Goal: Transaction & Acquisition: Purchase product/service

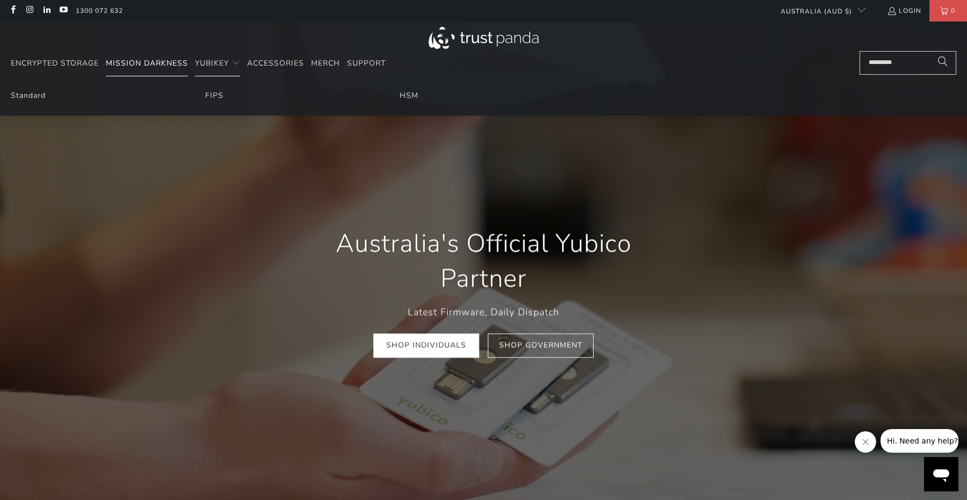
click at [168, 67] on span "Mission Darkness" at bounding box center [147, 63] width 82 height 10
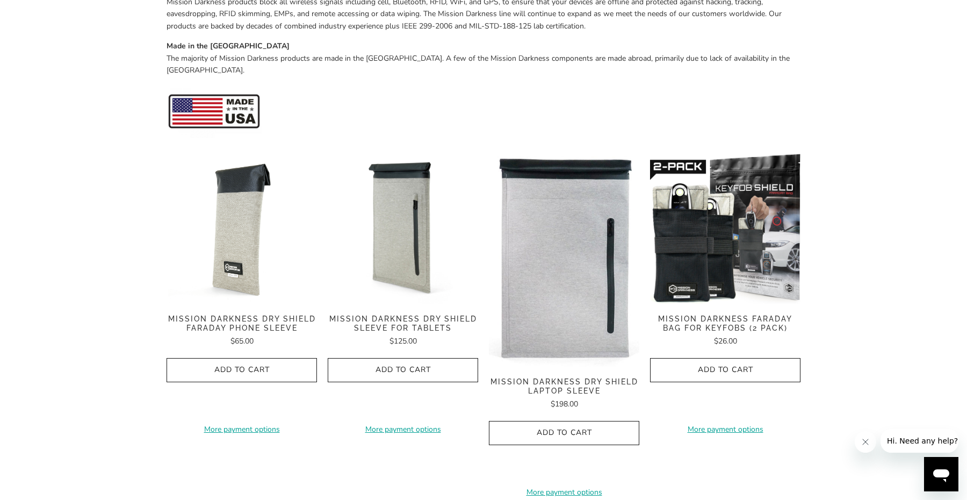
scroll to position [470, 0]
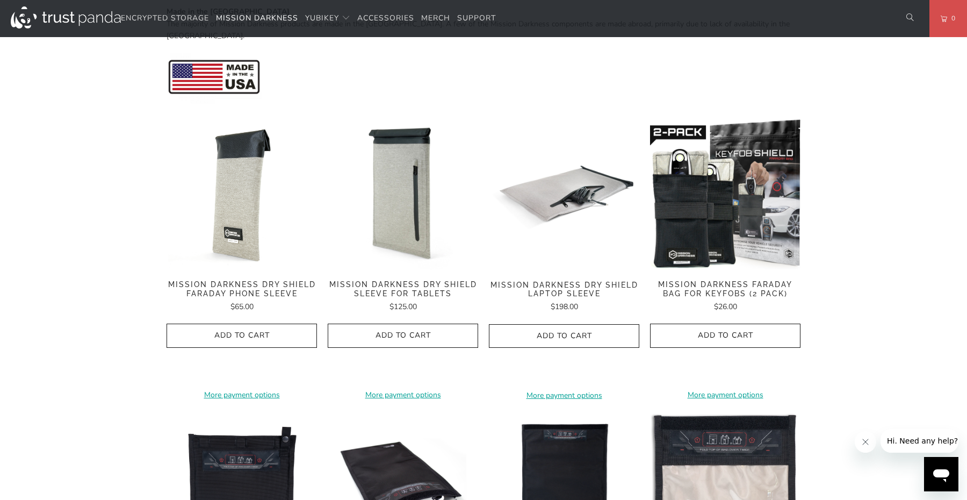
click at [263, 280] on span "Mission Darkness Dry Shield Faraday Phone Sleeve" at bounding box center [242, 289] width 150 height 18
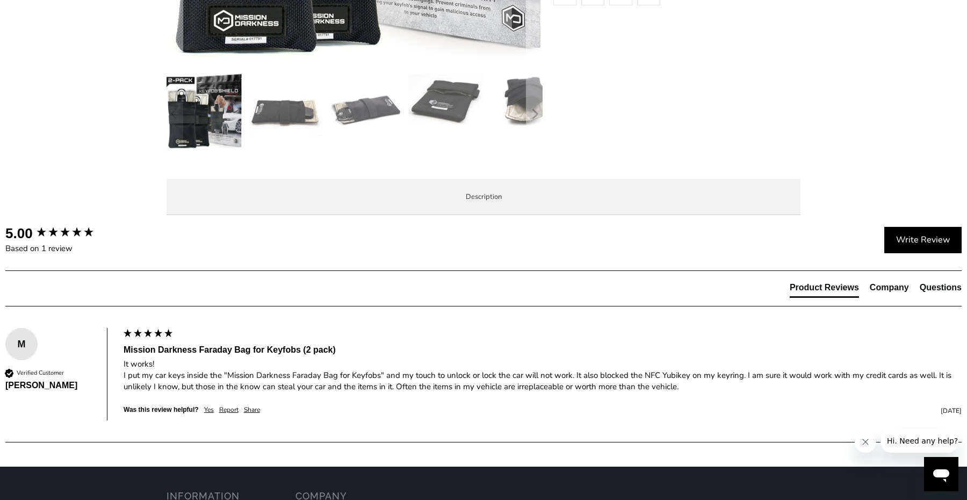
scroll to position [430, 0]
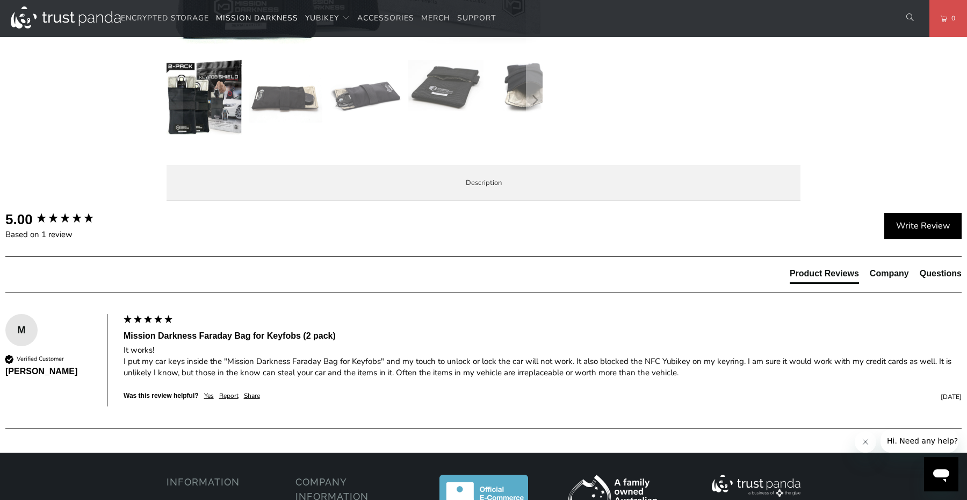
click at [0, 0] on li "Product Features" at bounding box center [0, 0] width 0 height 0
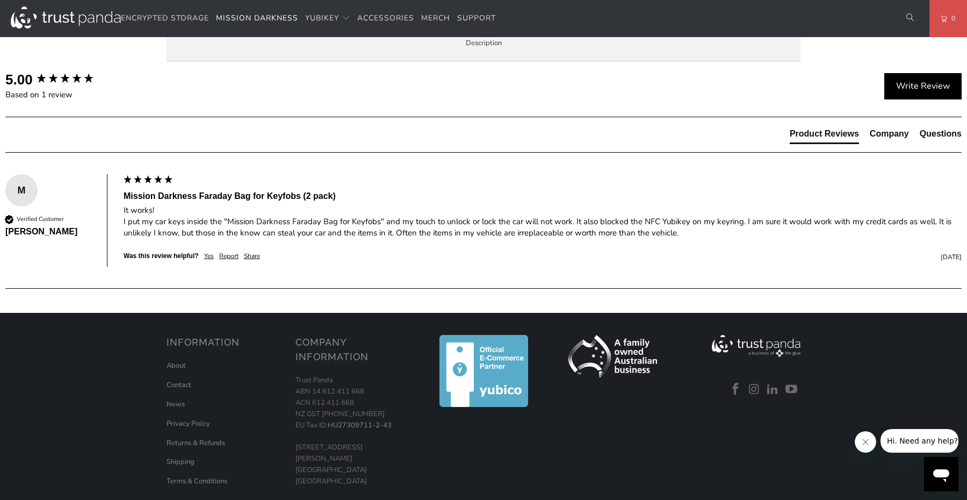
scroll to position [571, 0]
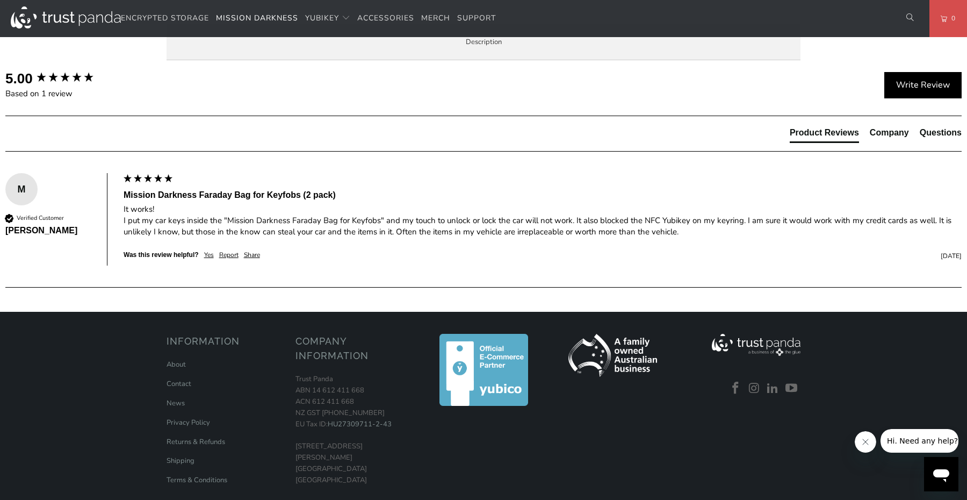
drag, startPoint x: 327, startPoint y: 334, endPoint x: 443, endPoint y: 348, distance: 117.4
click at [0, 0] on ul "Faraday bag designed for vehicle security and data protection of small devices;…" at bounding box center [0, 0] width 0 height 0
click at [0, 0] on li "External dimensions when closed: 5" x 3.25" x 0.25"" at bounding box center [0, 0] width 0 height 0
click at [0, 0] on div "Faraday bag designed for vehicle security and data protection of small devices;…" at bounding box center [0, 0] width 0 height 0
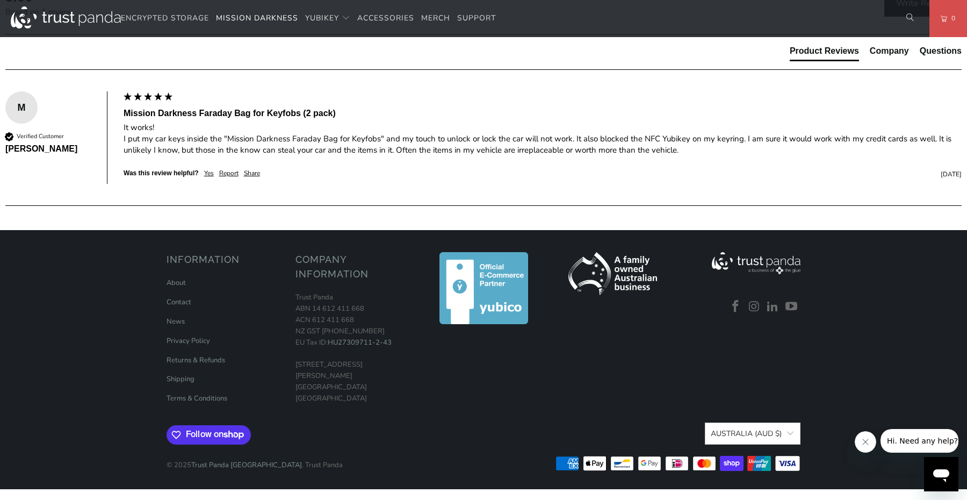
scroll to position [894, 0]
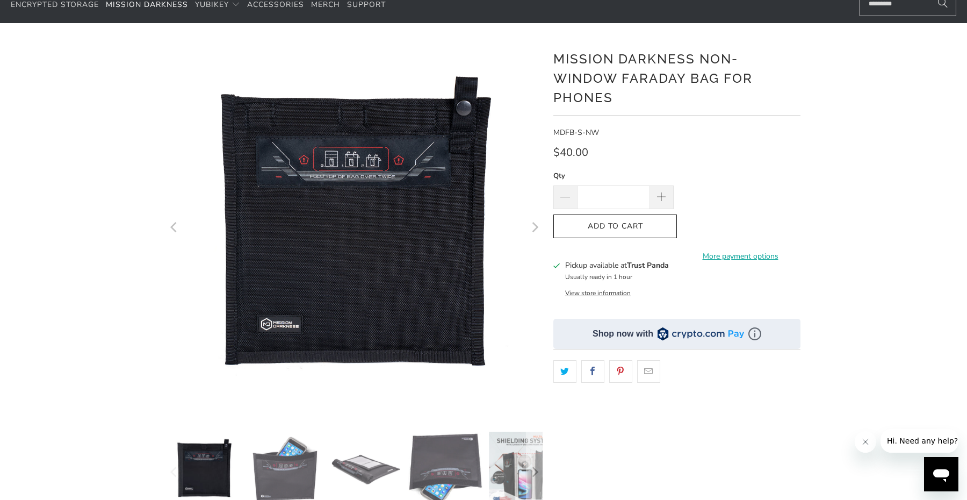
scroll to position [271, 0]
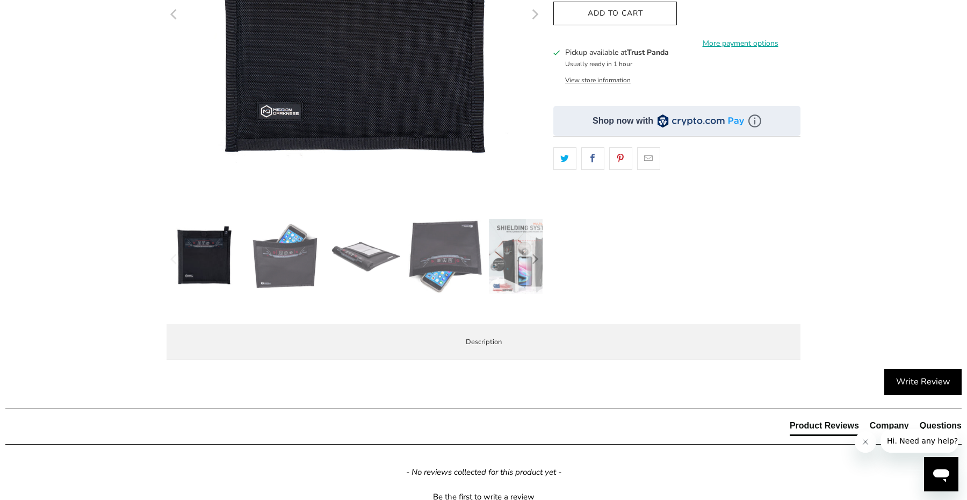
click at [435, 239] on img at bounding box center [445, 256] width 75 height 75
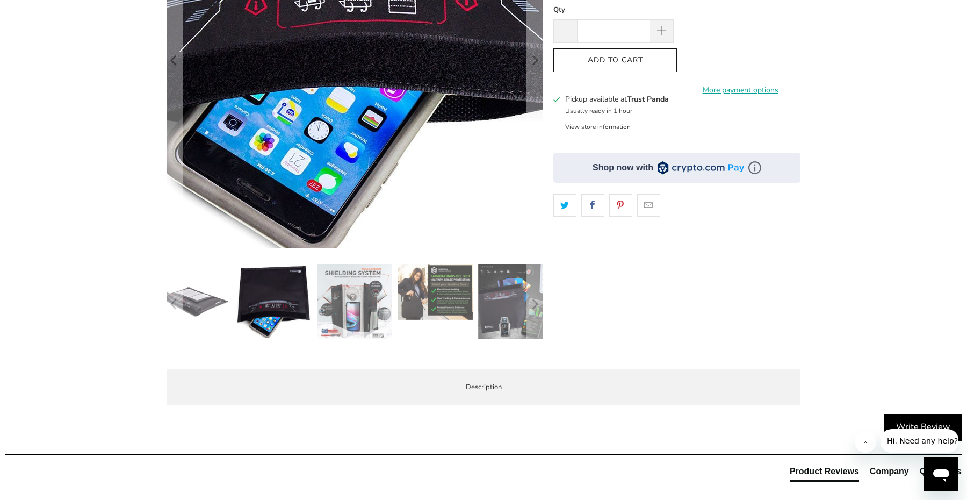
scroll to position [251, 1]
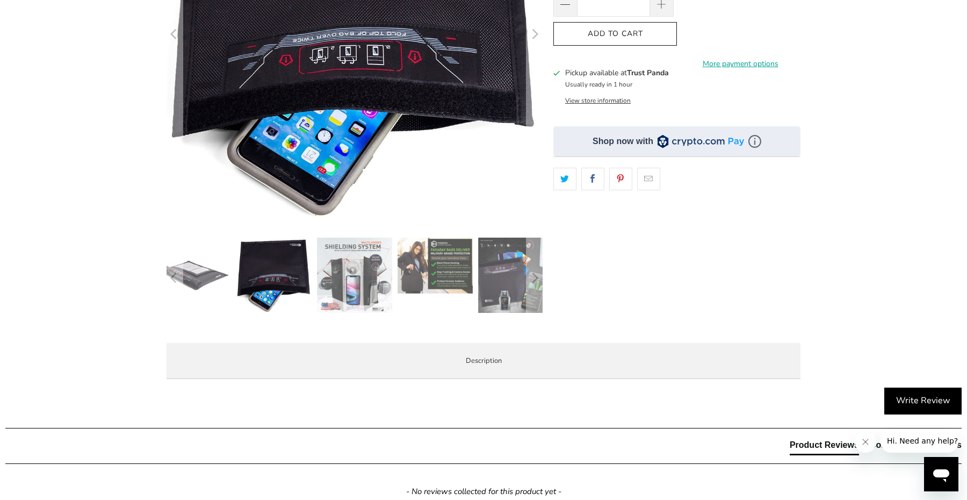
click at [345, 276] on img at bounding box center [354, 275] width 75 height 75
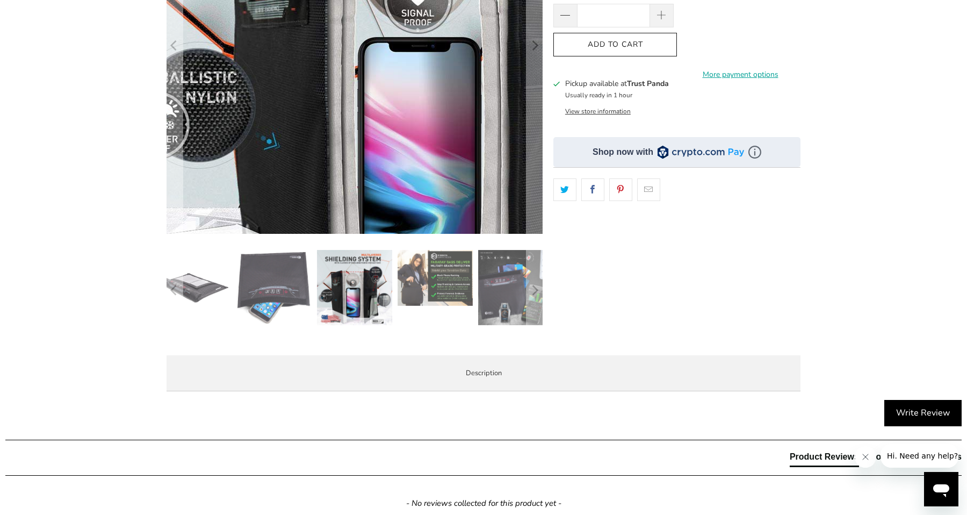
scroll to position [250, 0]
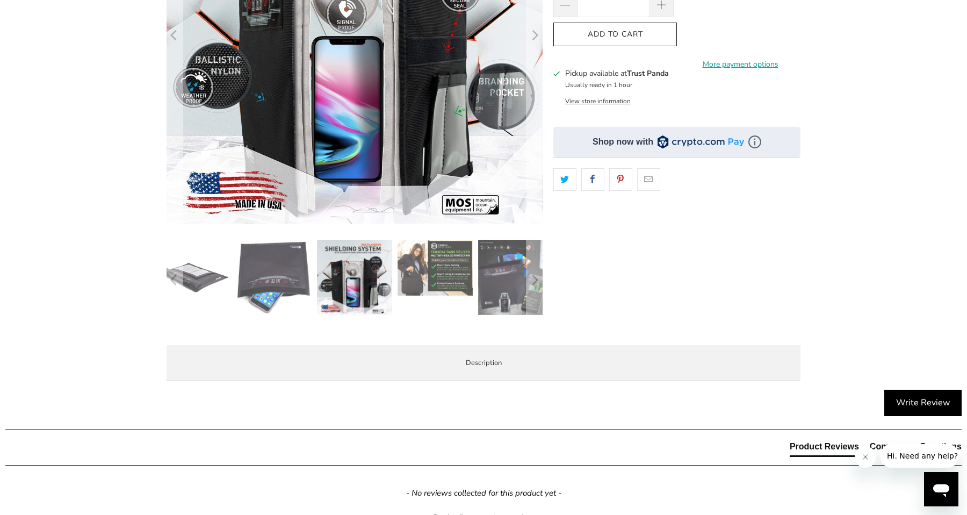
click at [271, 281] on img at bounding box center [273, 277] width 75 height 75
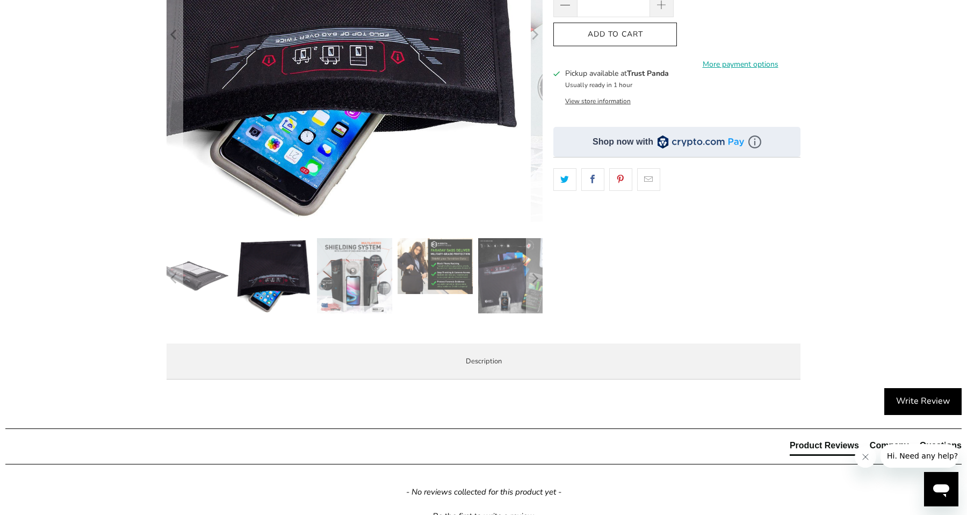
click at [209, 277] on img at bounding box center [193, 275] width 75 height 75
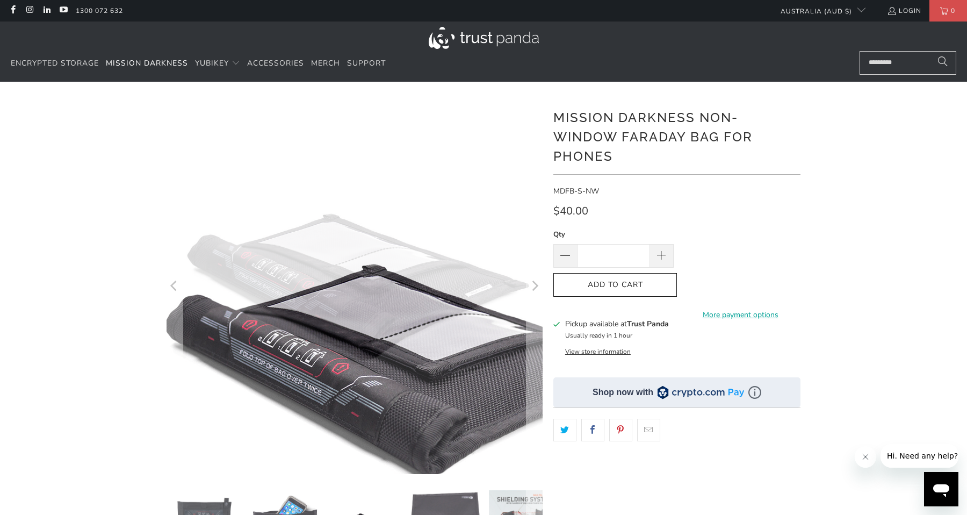
scroll to position [0, 0]
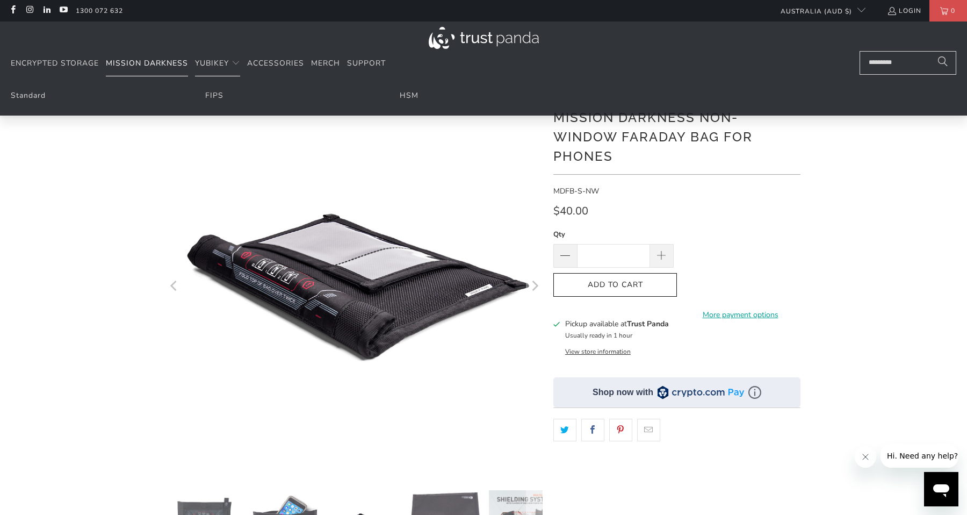
click at [166, 62] on span "Mission Darkness" at bounding box center [147, 63] width 82 height 10
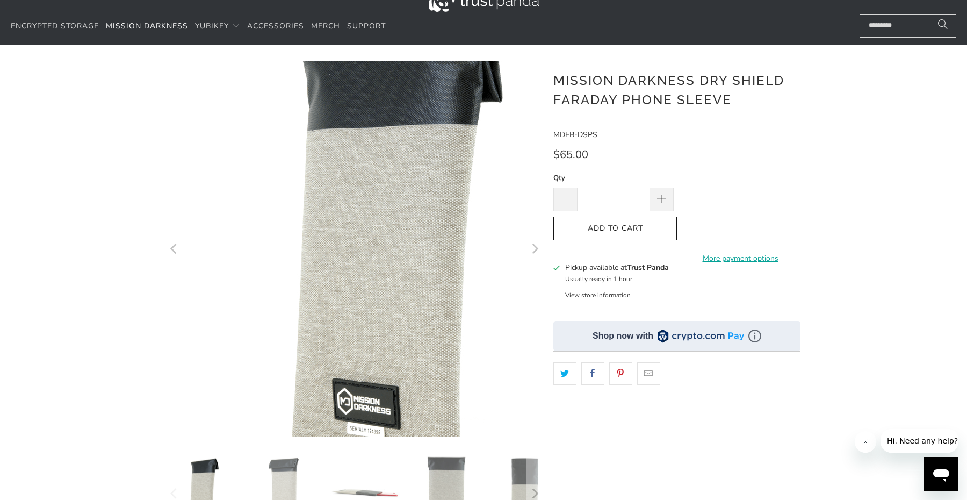
scroll to position [263, 0]
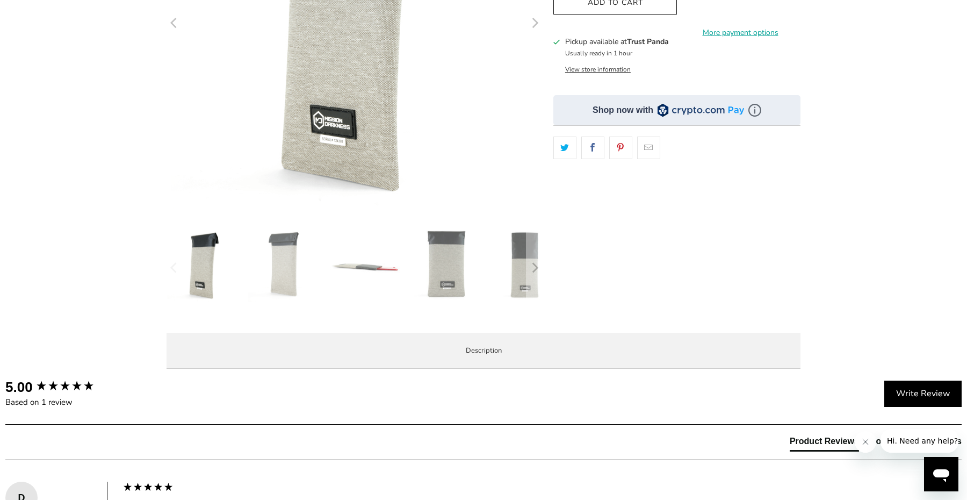
click at [268, 264] on img at bounding box center [284, 264] width 75 height 75
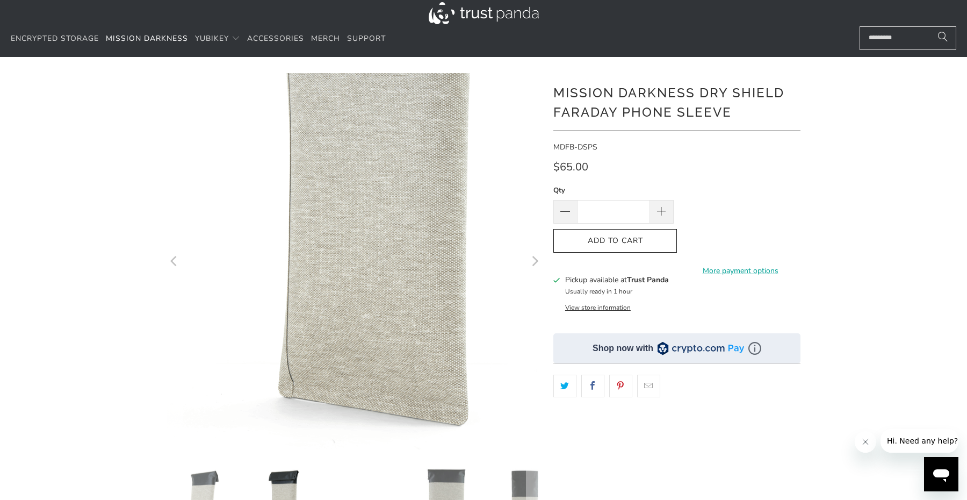
scroll to position [107, 0]
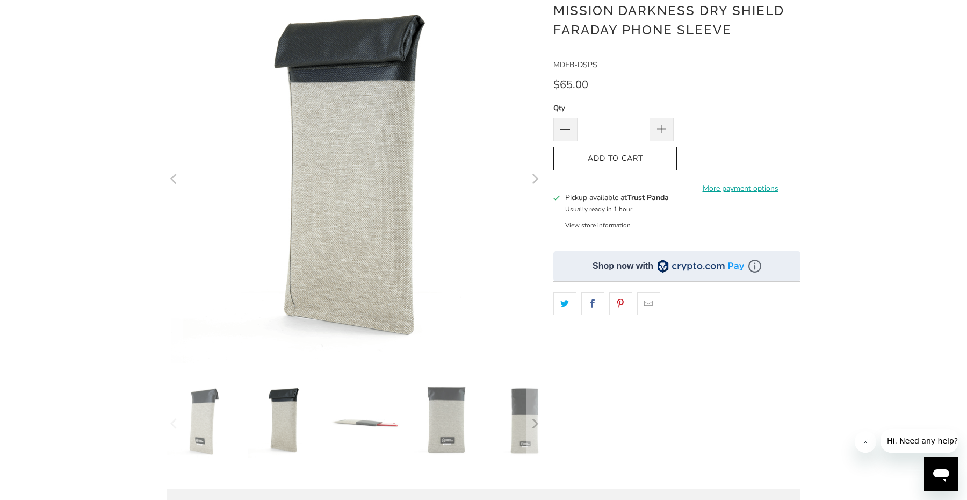
click at [375, 422] on img at bounding box center [365, 420] width 75 height 75
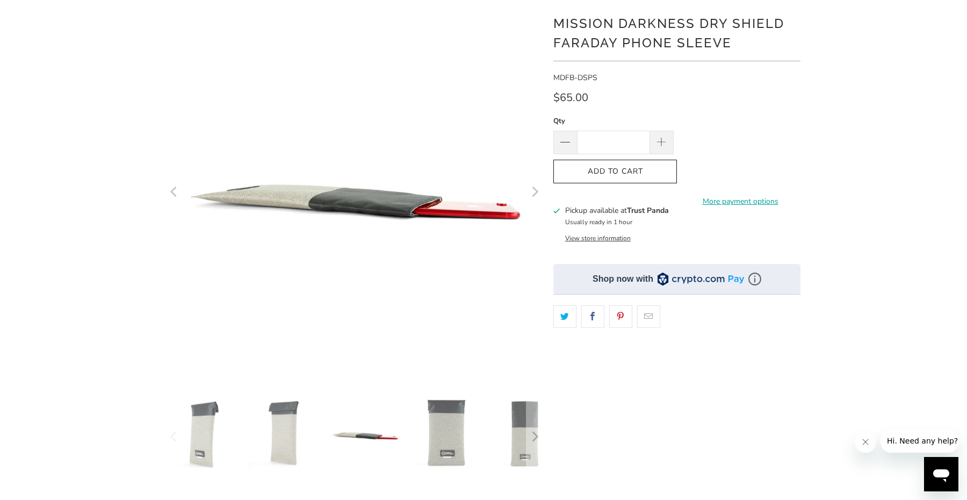
scroll to position [93, 0]
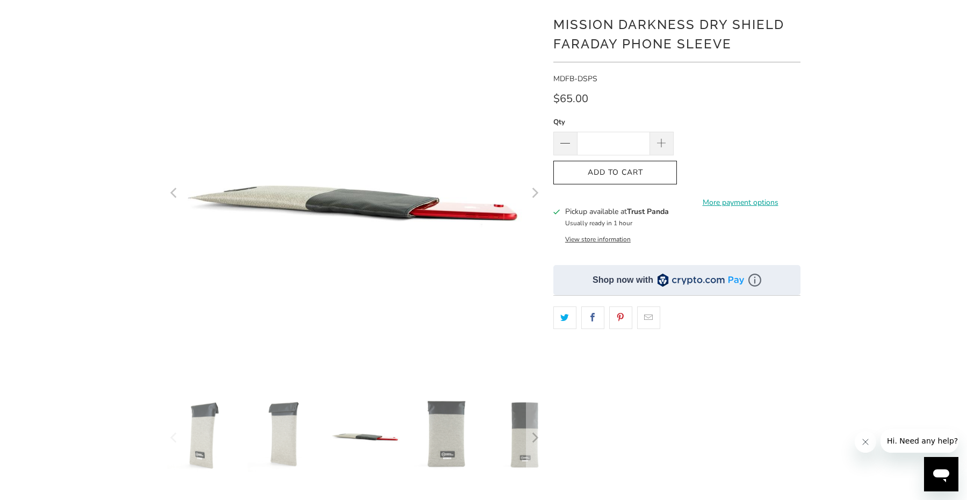
click at [436, 445] on img at bounding box center [445, 434] width 75 height 75
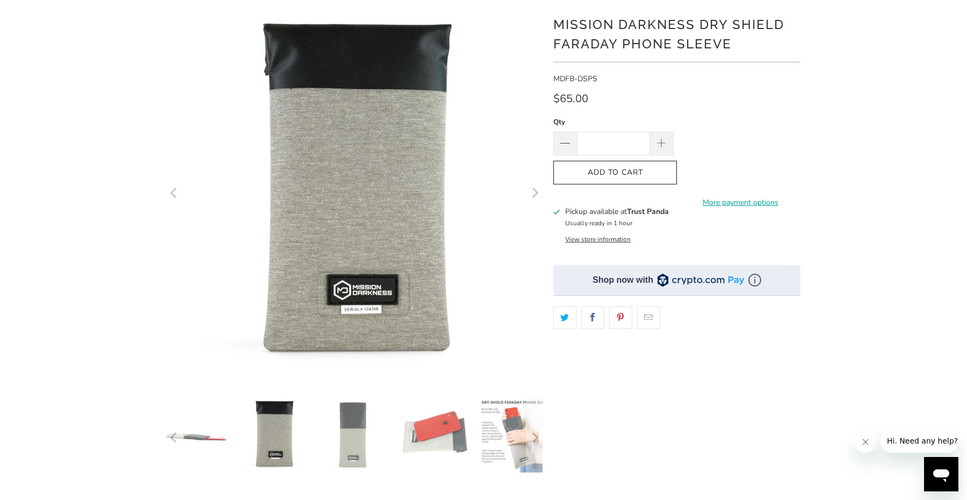
click at [362, 428] on img at bounding box center [354, 434] width 75 height 75
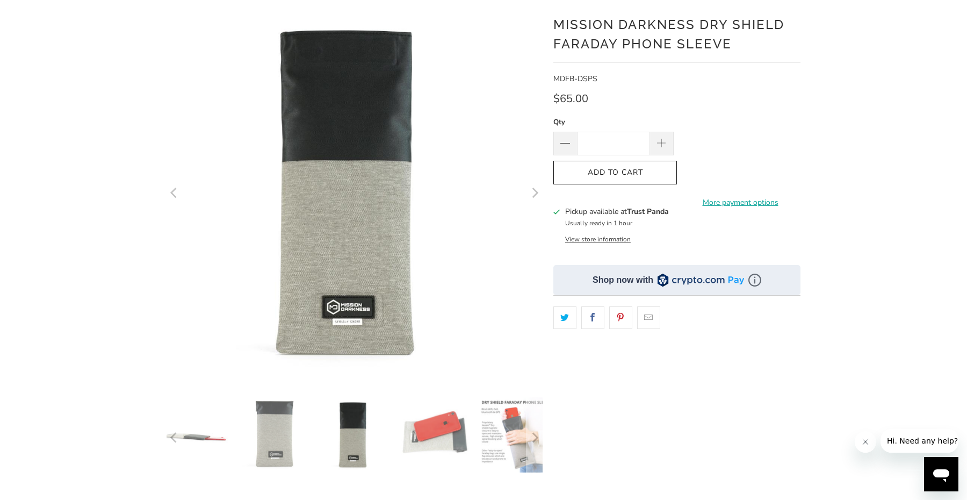
click at [409, 426] on img at bounding box center [435, 434] width 75 height 75
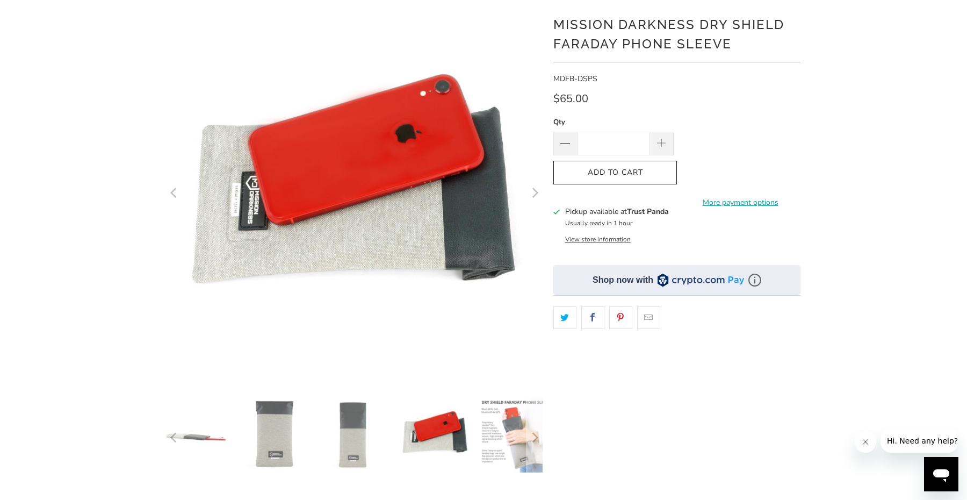
click at [488, 426] on img at bounding box center [515, 434] width 75 height 75
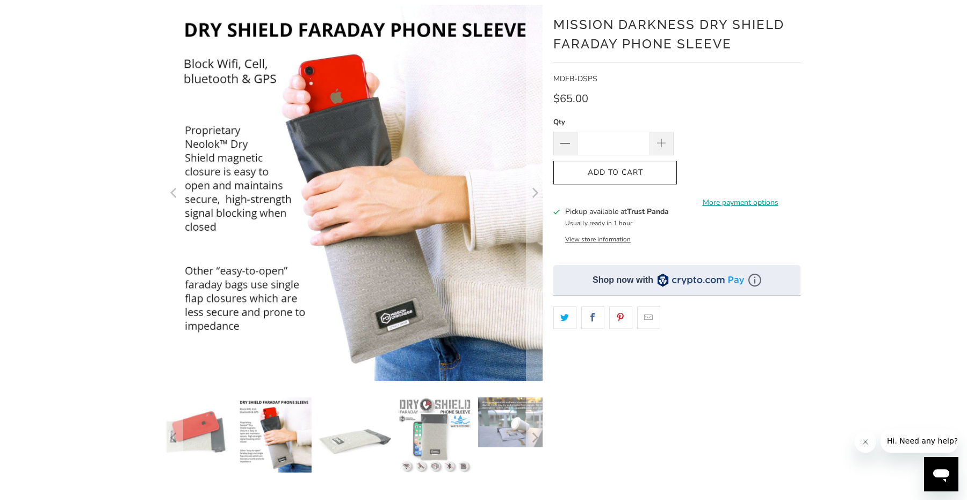
click at [502, 421] on img at bounding box center [515, 422] width 75 height 50
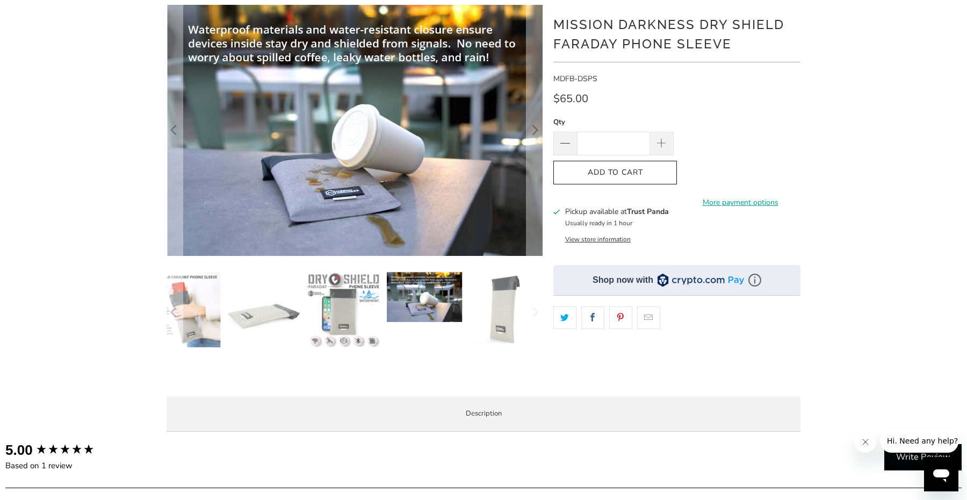
click at [368, 324] on img at bounding box center [343, 309] width 75 height 75
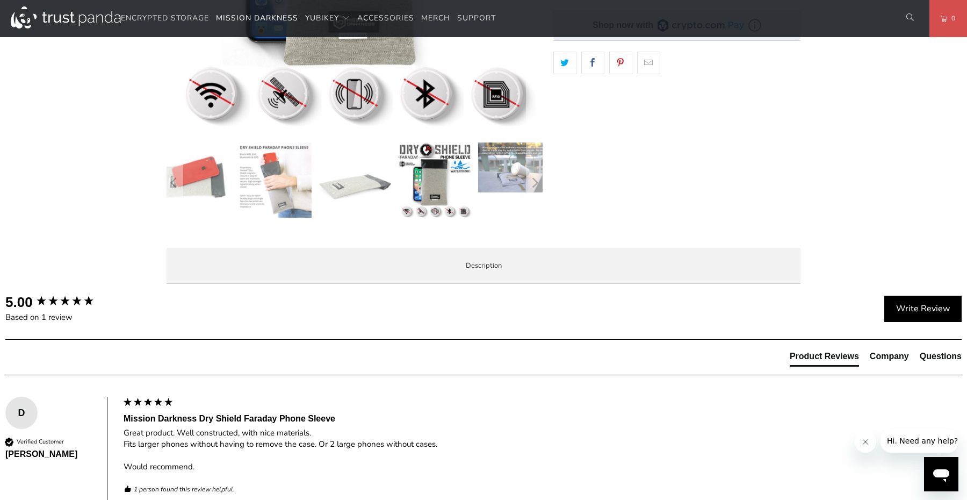
scroll to position [348, 0]
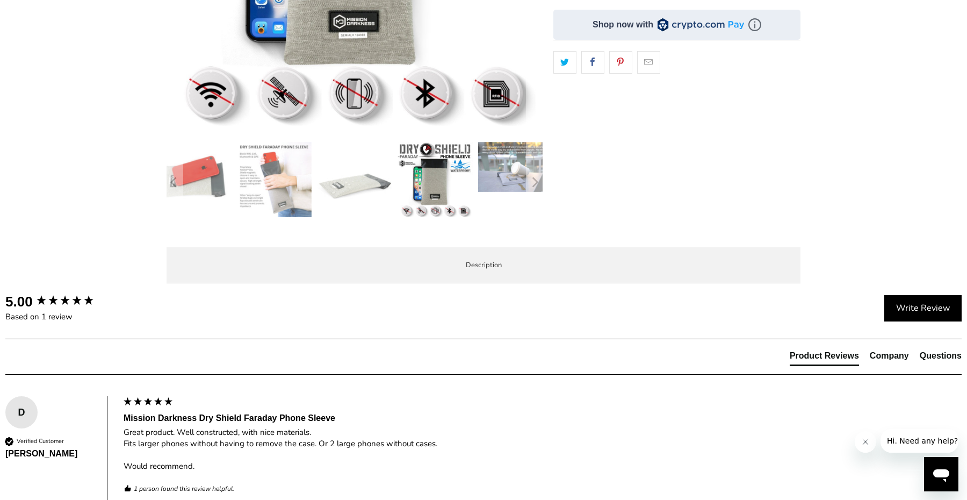
click at [0, 0] on li "Product Features" at bounding box center [0, 0] width 0 height 0
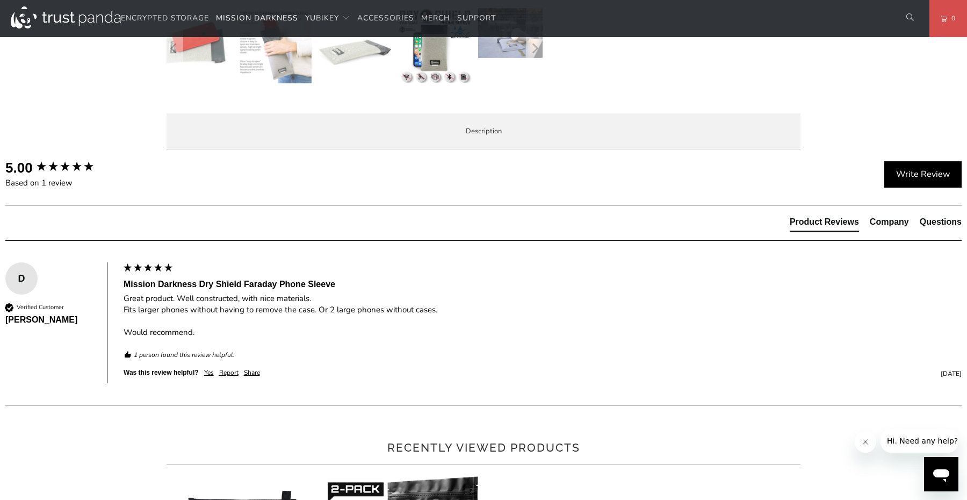
click at [0, 0] on ul "Military-grade faraday dry bag designed for law enforcement forensic investigat…" at bounding box center [0, 0] width 0 height 0
click at [0, 0] on li "Universal size accommodates all consumer cell phone models" at bounding box center [0, 0] width 0 height 0
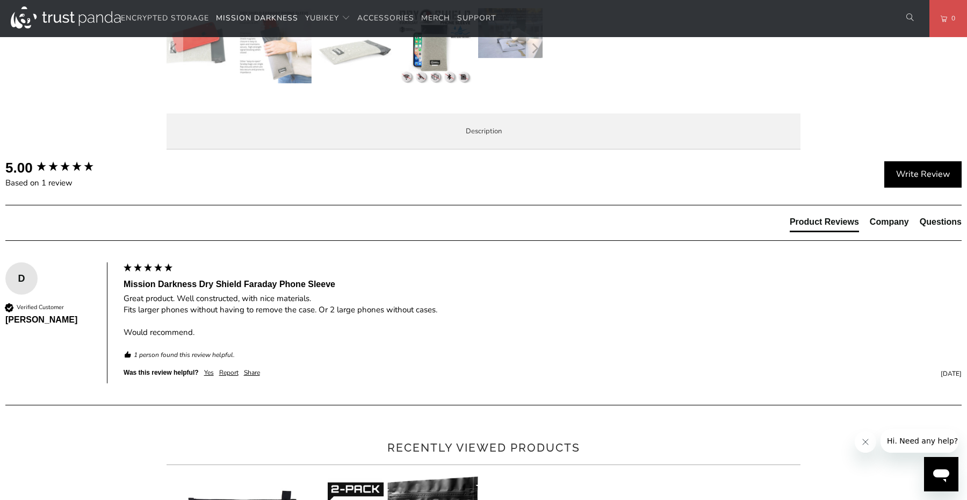
click at [0, 0] on li "Universal size accommodates all consumer cell phone models" at bounding box center [0, 0] width 0 height 0
click at [0, 0] on li "External dimensions (when bag is rolled closed): 8.5"L x 4.5"W x 0.5"D" at bounding box center [0, 0] width 0 height 0
click at [0, 0] on h3 "Usage Warning" at bounding box center [0, 0] width 0 height 0
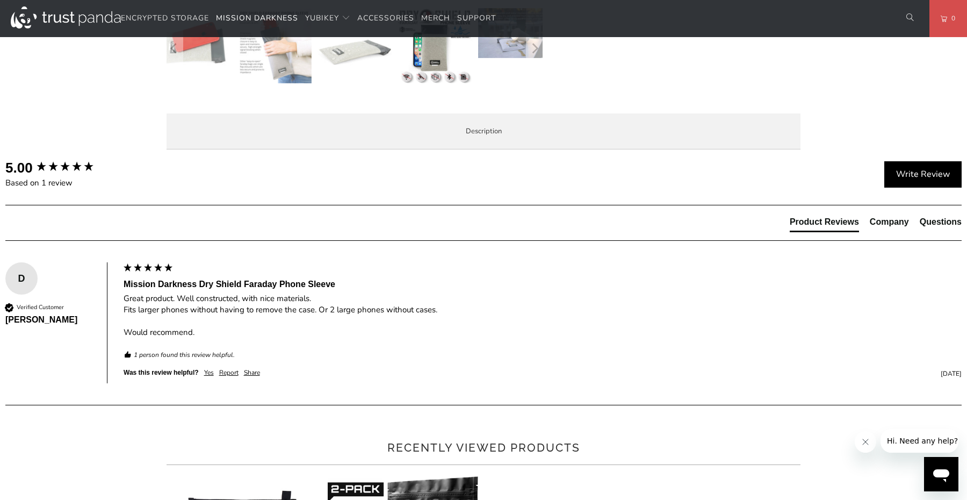
click at [0, 0] on h3 "Usage Warning" at bounding box center [0, 0] width 0 height 0
click at [0, 0] on ul "Military-grade faraday dry bag designed for law enforcement forensic investigat…" at bounding box center [0, 0] width 0 height 0
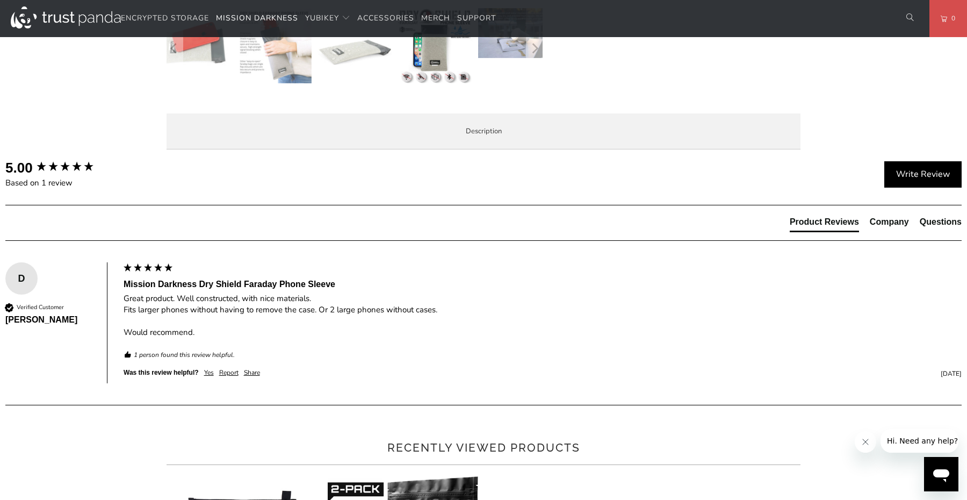
click at [0, 0] on li "External dimensions (when bag is rolled closed): 8.5"L x 4.5"W x 0.5"D" at bounding box center [0, 0] width 0 height 0
click at [0, 0] on li "Internal usage dimensions when bag is rolled closed (devices must fit inside th…" at bounding box center [0, 0] width 0 height 0
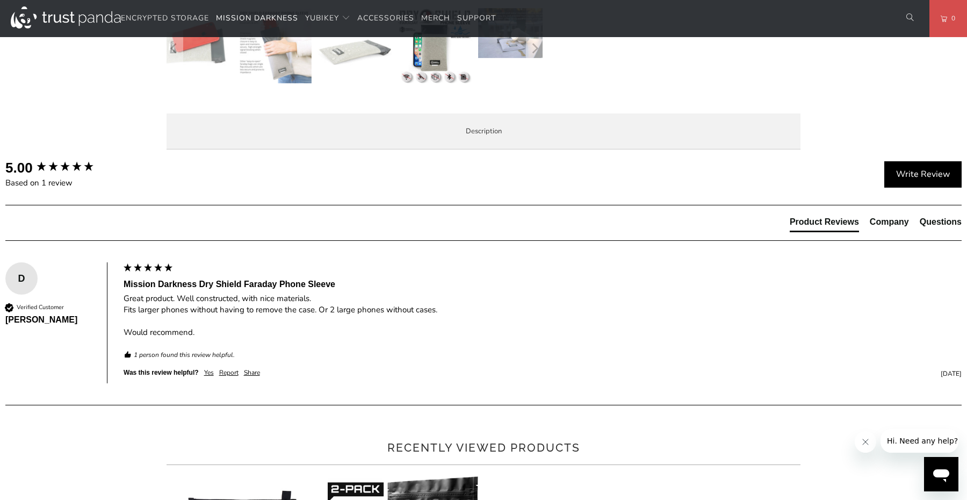
click at [0, 0] on li "Internal usage dimensions when bag is rolled closed (devices must fit inside th…" at bounding box center [0, 0] width 0 height 0
click at [0, 0] on li "External dimensions (when bag is rolled closed): 8.5"L x 4.5"W x 0.5"D" at bounding box center [0, 0] width 0 height 0
click at [0, 0] on ul "Military-grade faraday dry bag designed for law enforcement forensic investigat…" at bounding box center [0, 0] width 0 height 0
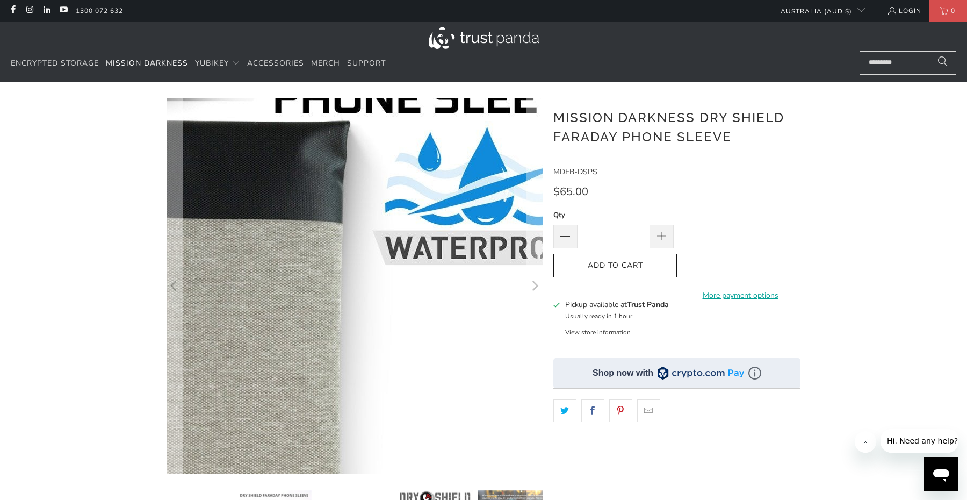
scroll to position [0, 0]
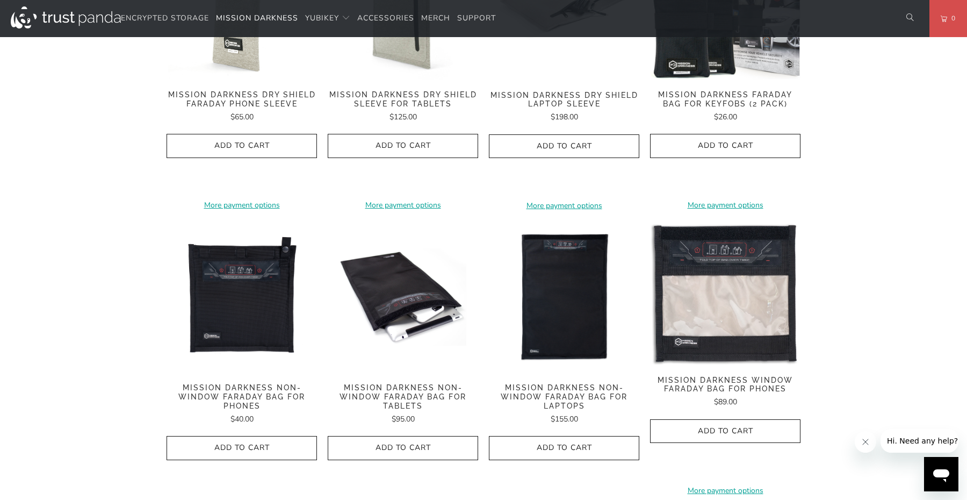
scroll to position [670, 0]
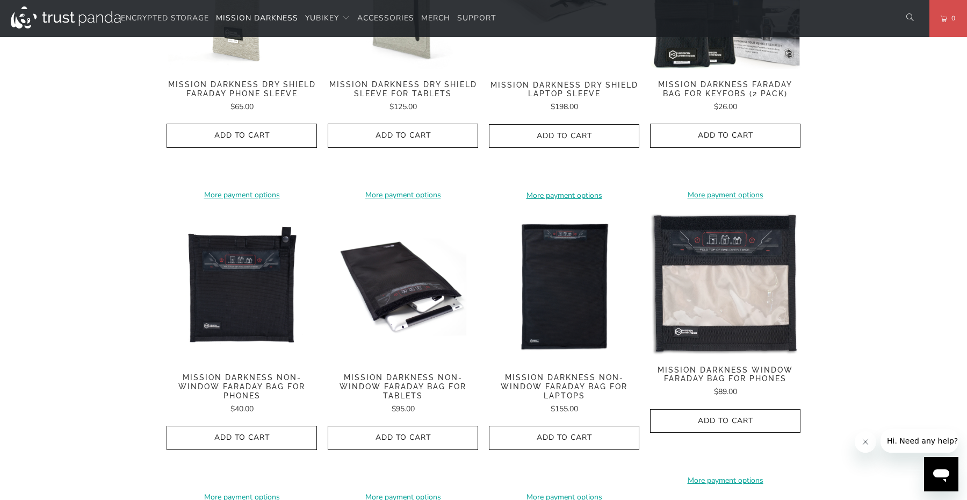
click at [706, 365] on span "Mission Darkness Window Faraday Bag for Phones" at bounding box center [725, 374] width 150 height 18
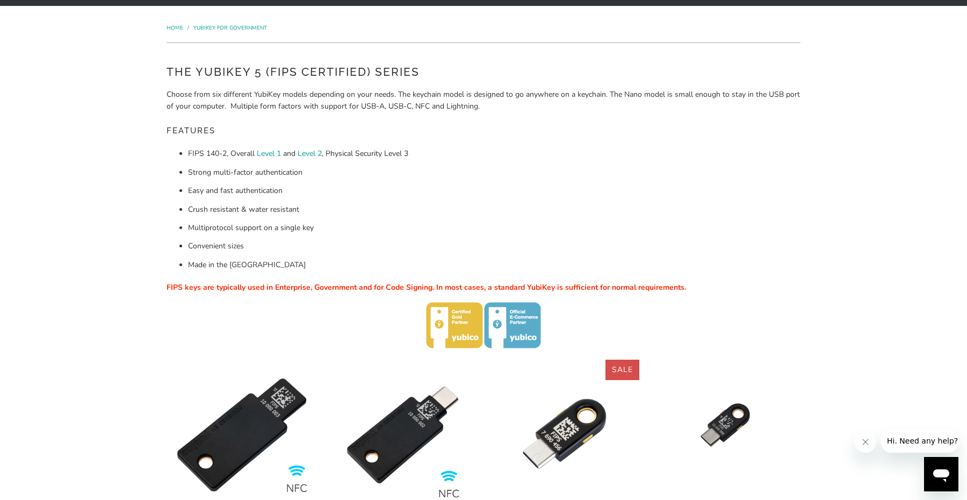
scroll to position [81, 0]
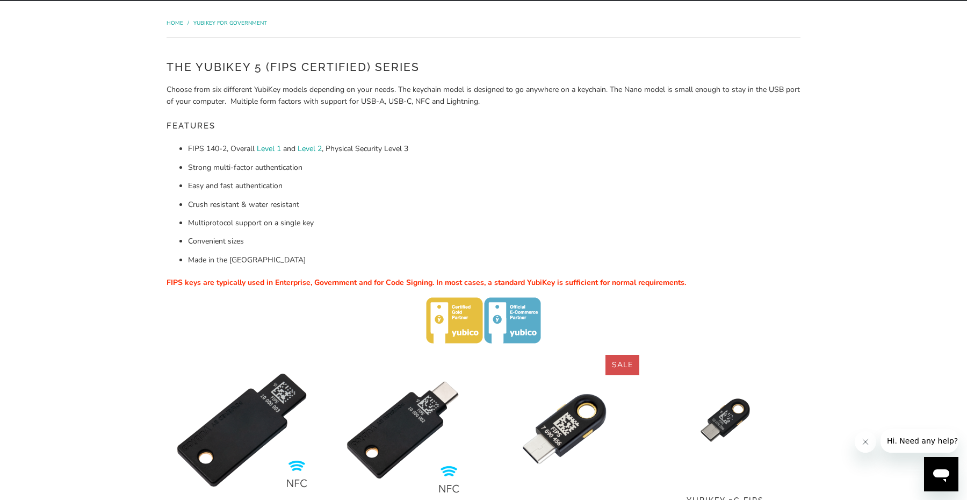
click at [648, 283] on span "FIPS keys are typically used in Enterprise, Government and for Code Signing. In…" at bounding box center [427, 282] width 520 height 10
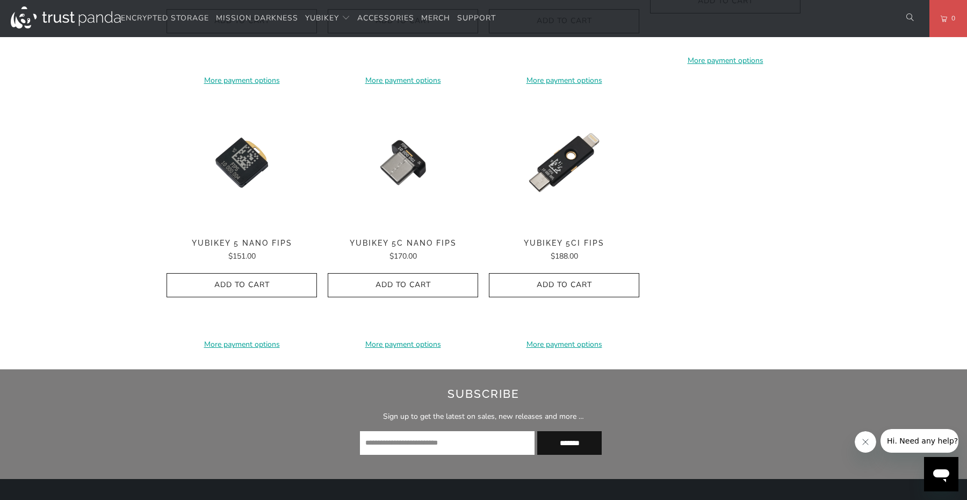
scroll to position [632, 0]
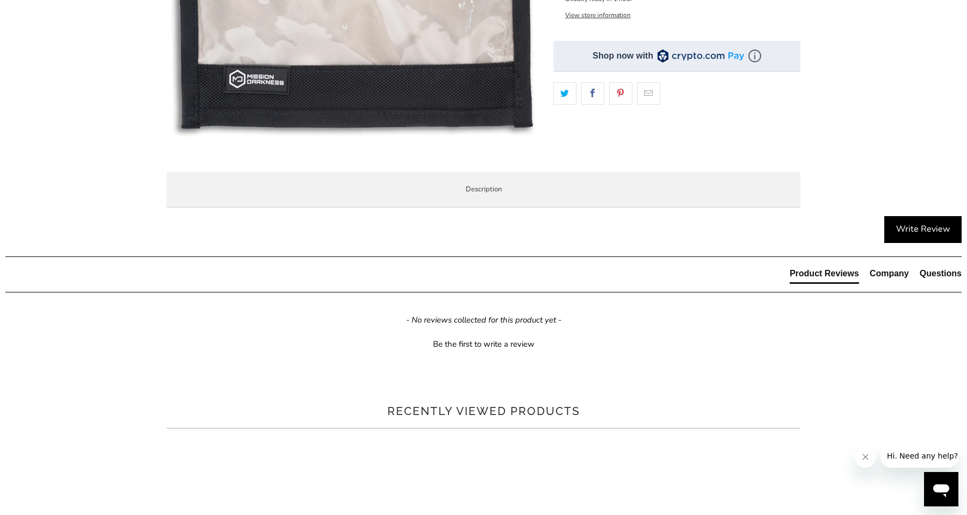
scroll to position [373, 0]
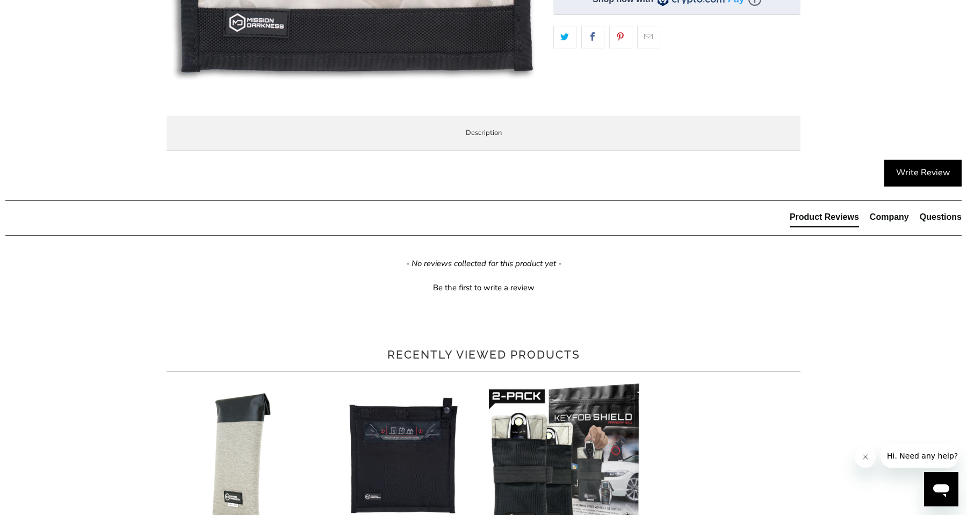
click at [0, 0] on li "Product Features" at bounding box center [0, 0] width 0 height 0
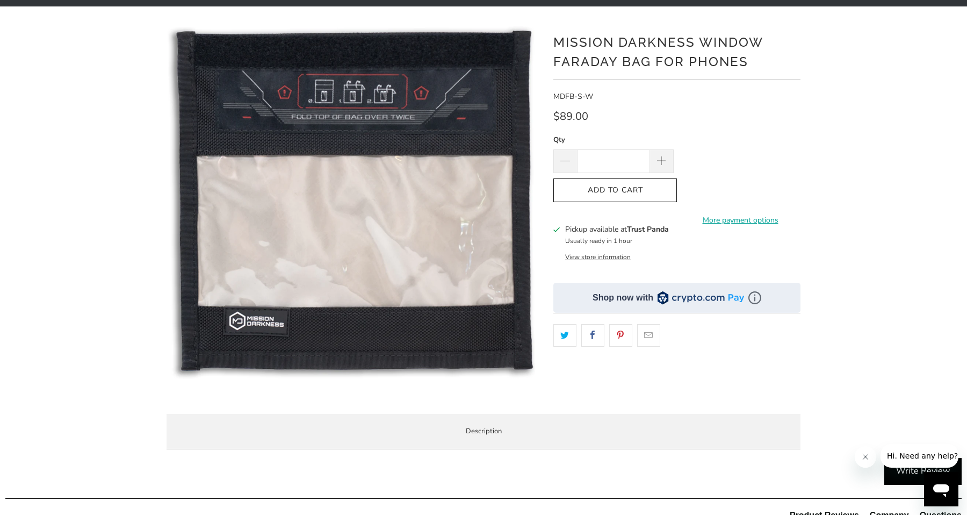
scroll to position [48, 0]
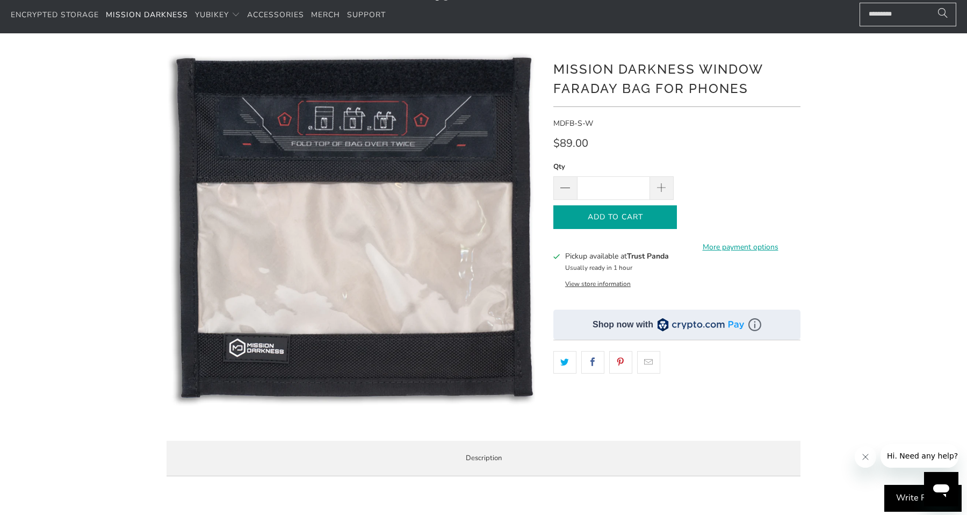
click at [618, 208] on icon "button" at bounding box center [615, 216] width 17 height 17
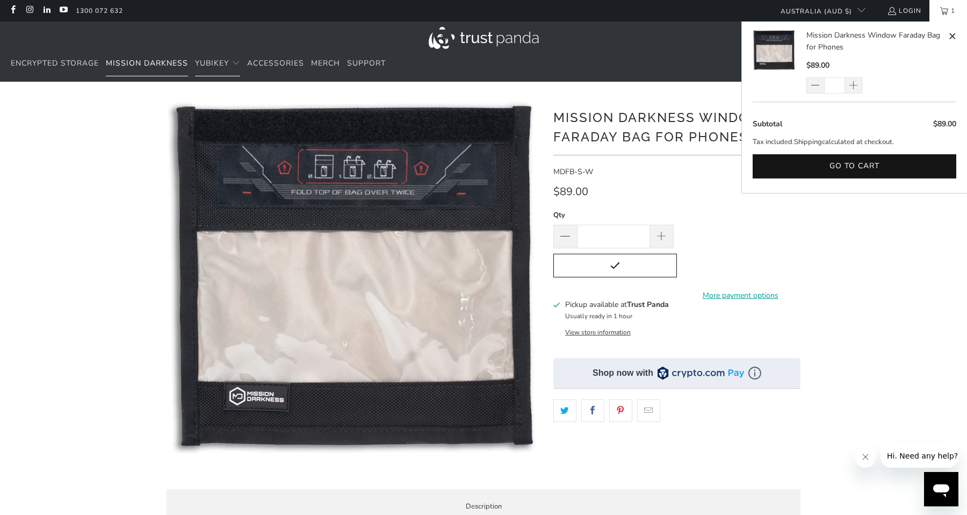
scroll to position [0, 0]
click at [119, 61] on span "Mission Darkness" at bounding box center [147, 63] width 82 height 10
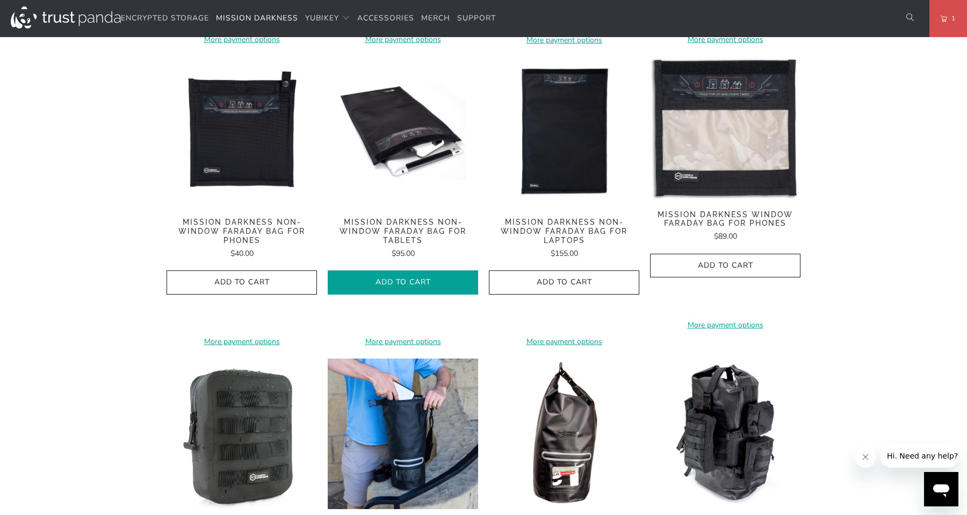
scroll to position [826, 0]
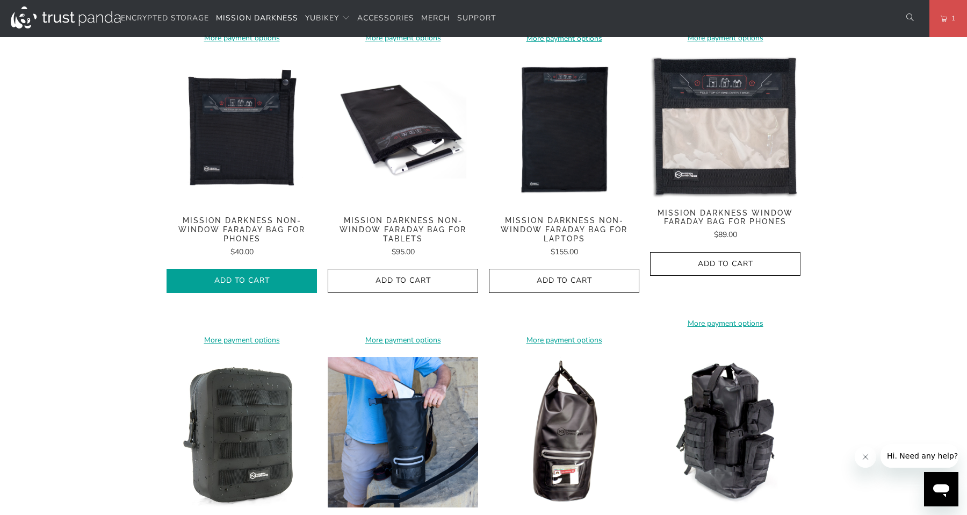
click at [294, 276] on span "Add to Cart" at bounding box center [242, 280] width 128 height 9
